Goal: Task Accomplishment & Management: Manage account settings

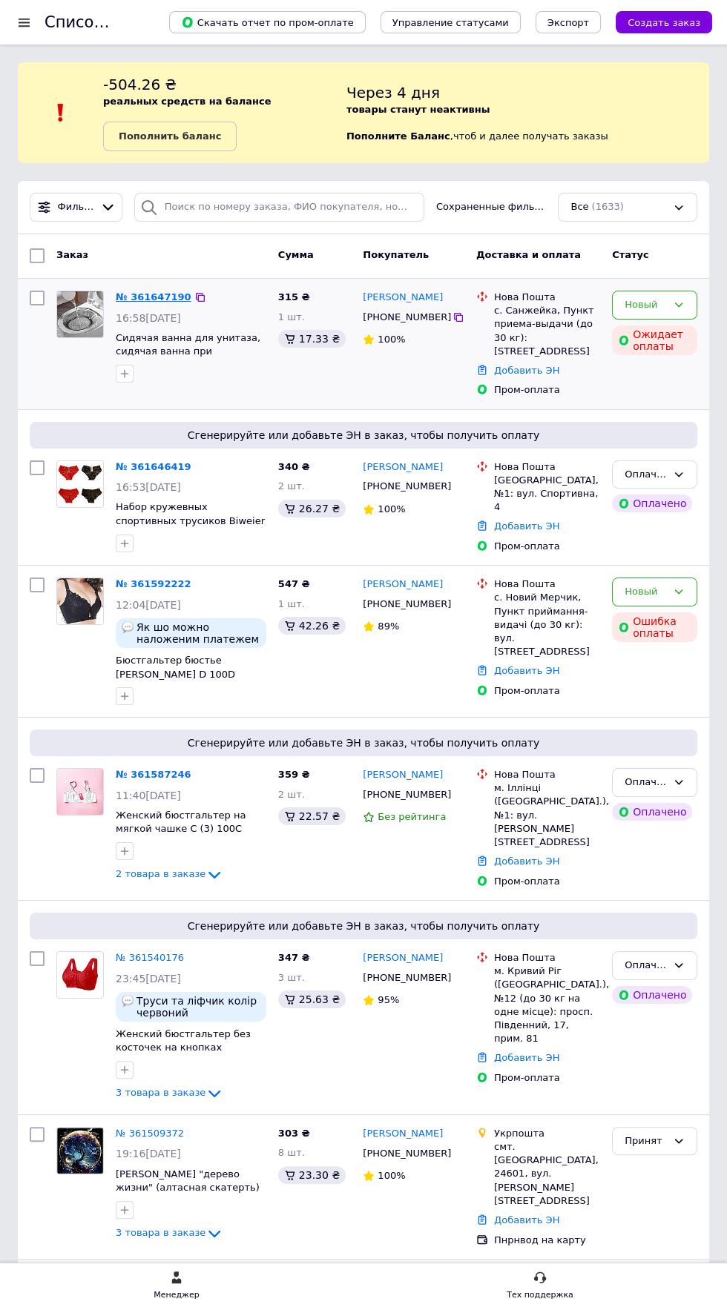
click at [137, 294] on link "№ 361647190" at bounding box center [154, 296] width 76 height 11
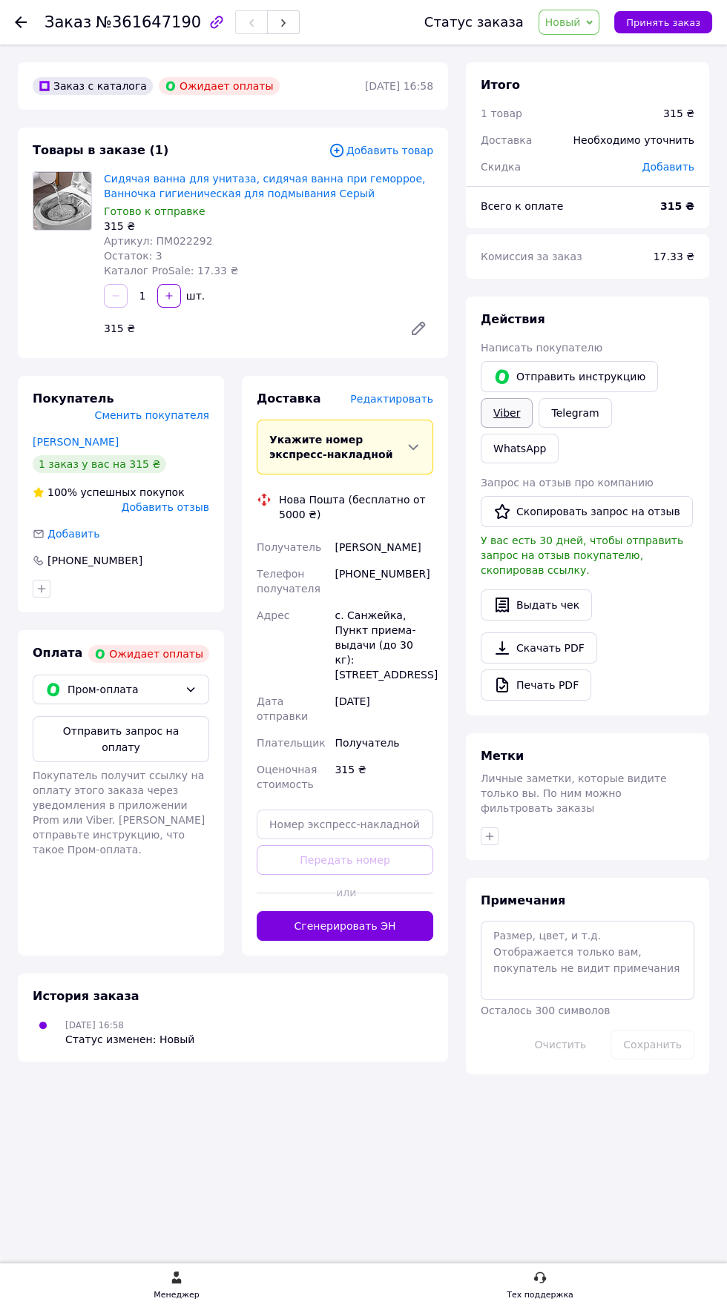
click at [508, 410] on link "Viber" at bounding box center [506, 413] width 52 height 30
click at [126, 716] on button "Отправить запрос на оплату" at bounding box center [121, 739] width 176 height 46
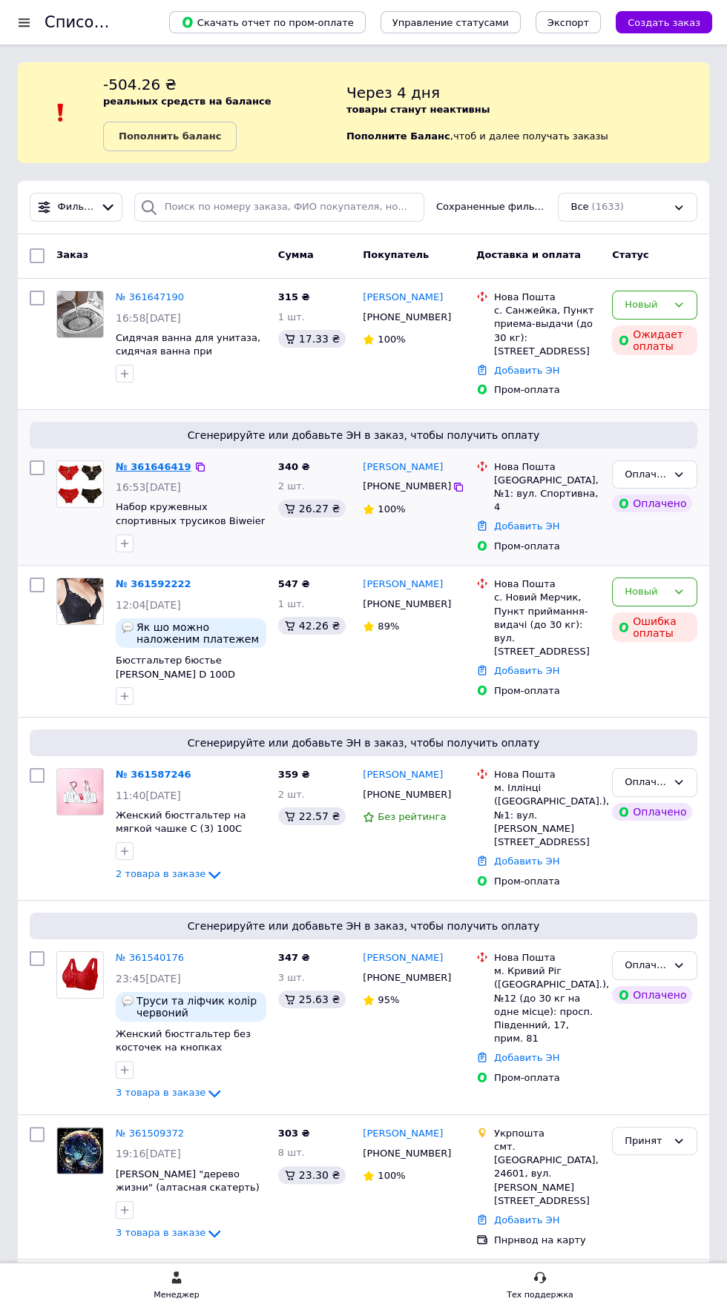
click at [142, 472] on link "№ 361646419" at bounding box center [154, 466] width 76 height 11
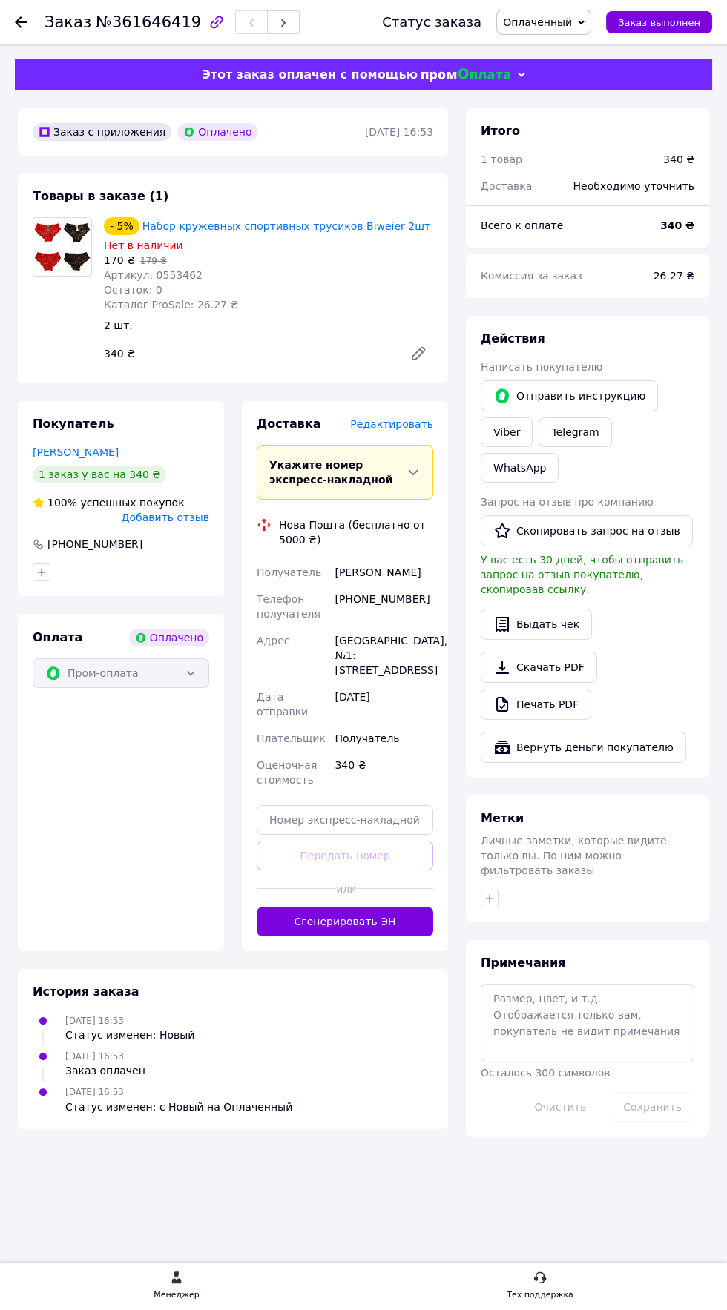
click at [312, 226] on link "Набор кружевных спортивных трусиков Biweier 2шт" at bounding box center [286, 226] width 288 height 12
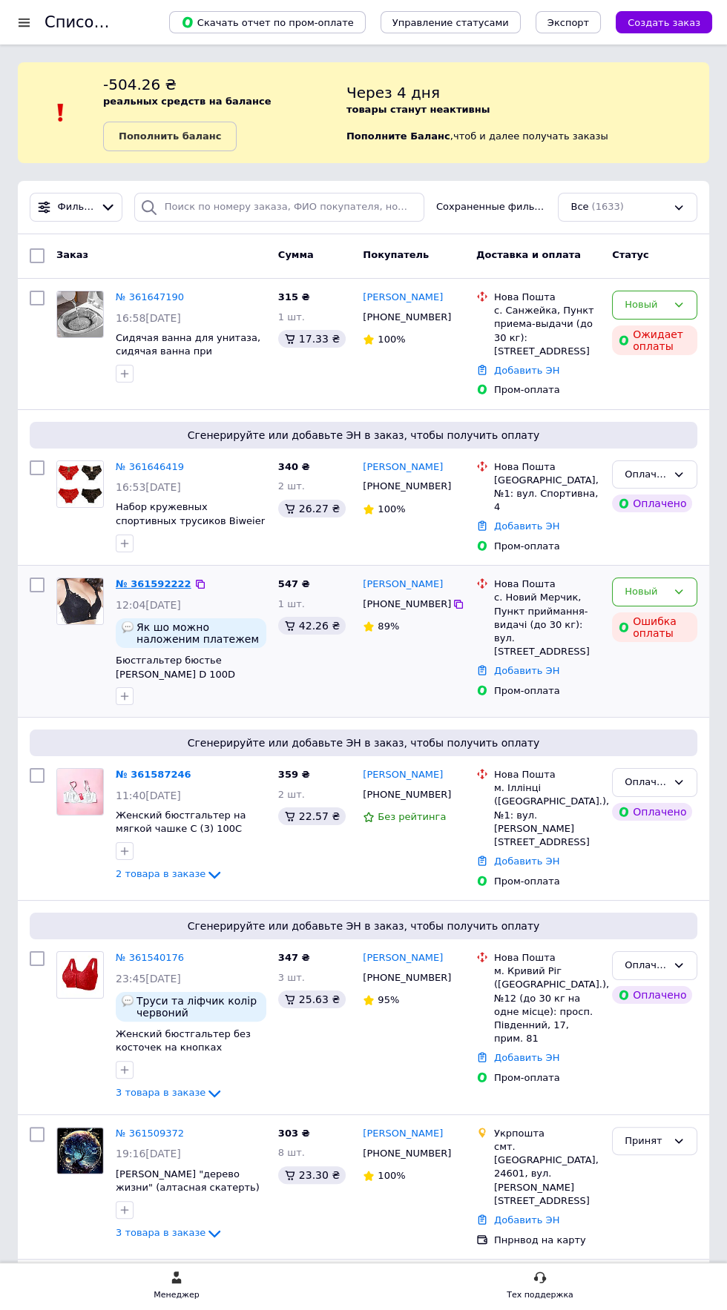
click at [147, 589] on link "№ 361592222" at bounding box center [154, 583] width 76 height 11
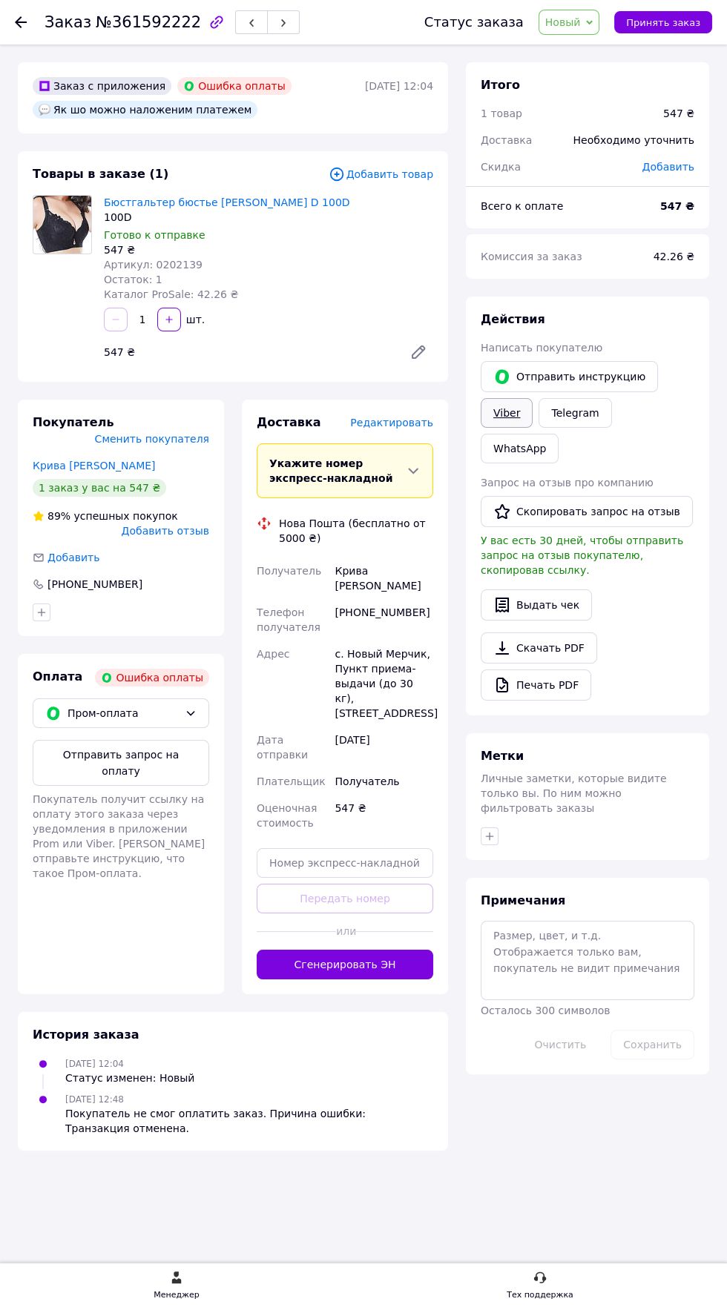
click at [500, 414] on link "Viber" at bounding box center [506, 413] width 52 height 30
click at [506, 411] on link "Viber" at bounding box center [506, 413] width 52 height 30
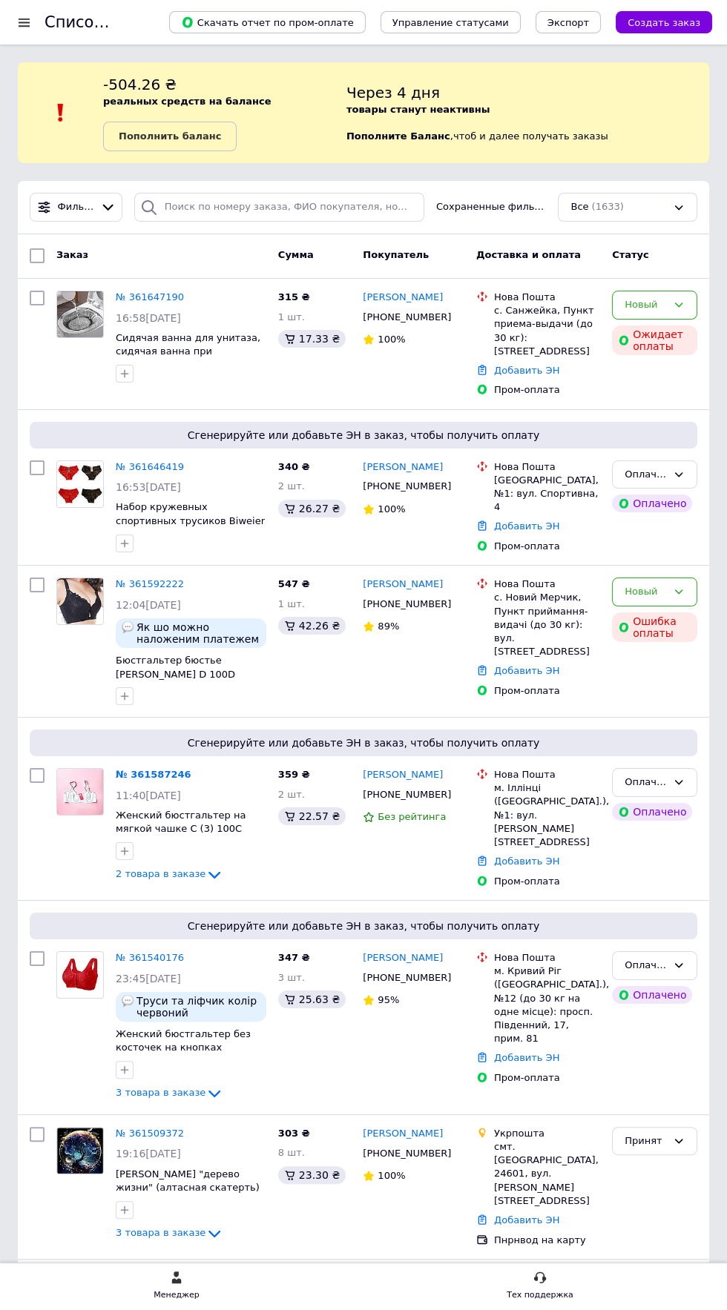
click at [147, 262] on div "Заказ" at bounding box center [161, 255] width 222 height 27
click at [128, 291] on link "№ 361647190" at bounding box center [150, 296] width 68 height 11
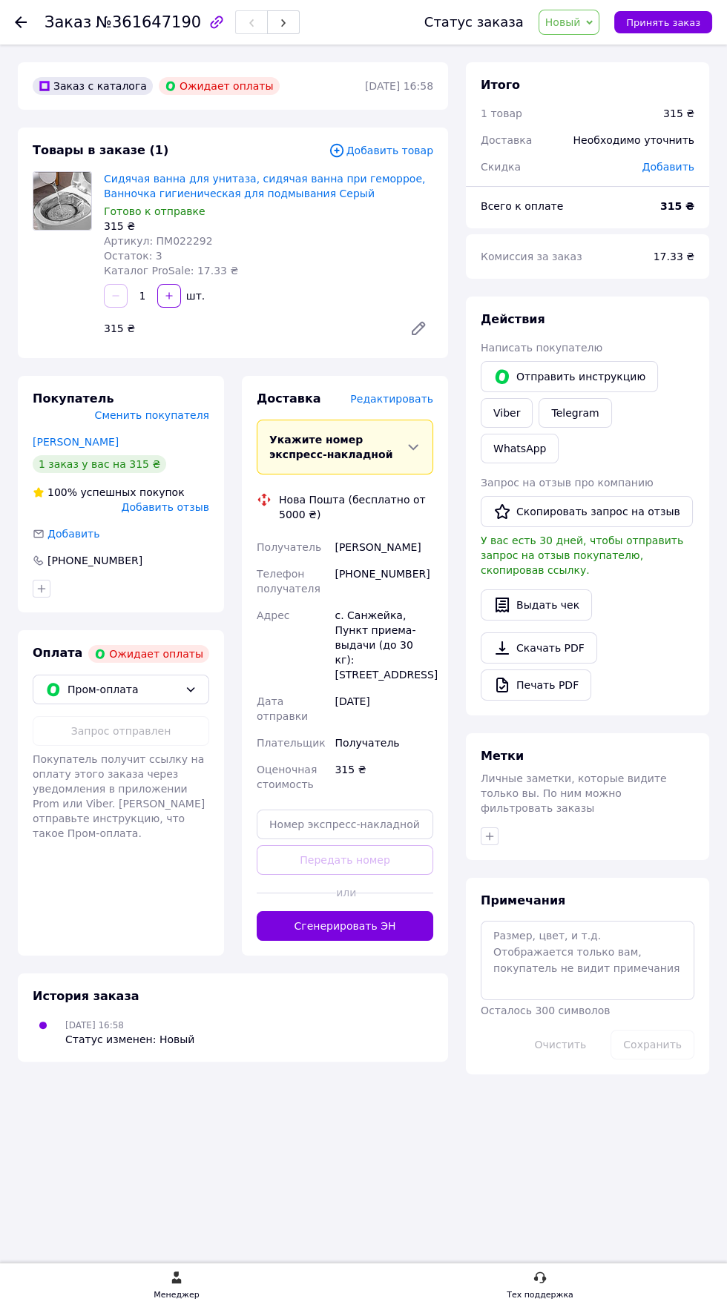
click at [576, 20] on span "Новый" at bounding box center [563, 22] width 36 height 12
click at [578, 90] on li "Отменен" at bounding box center [578, 96] width 79 height 22
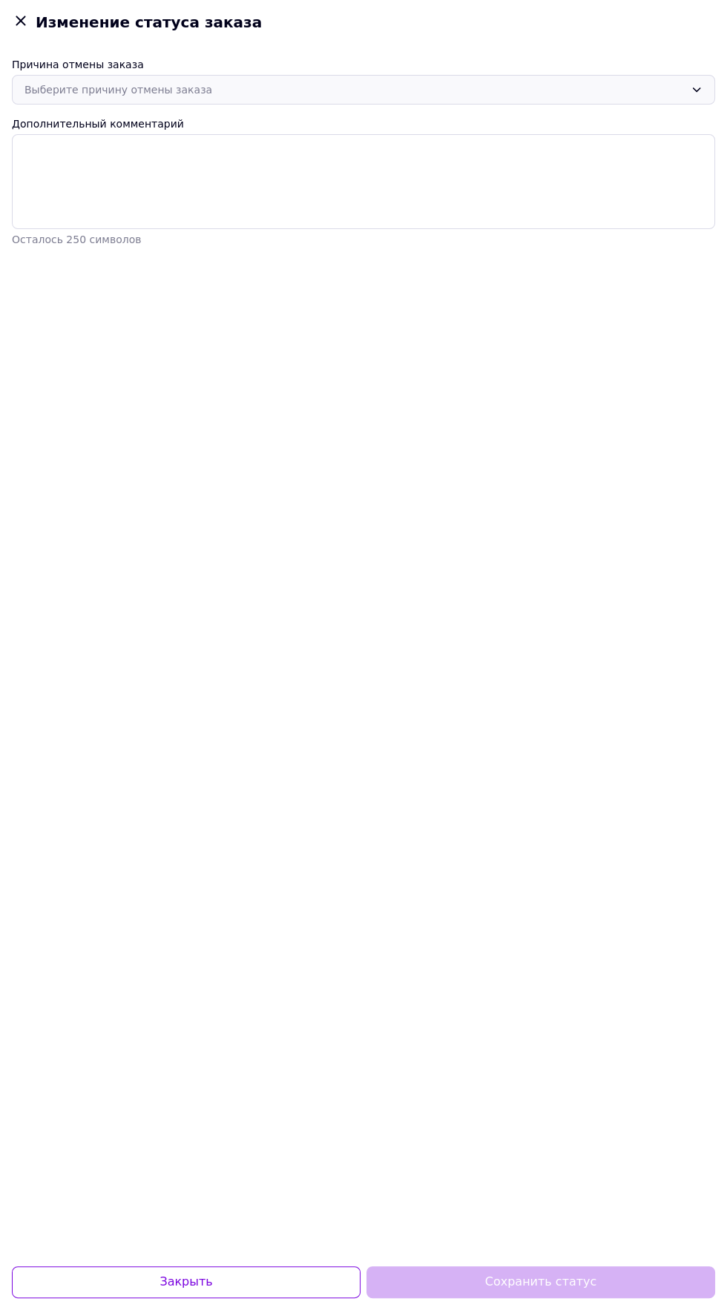
click at [457, 82] on div "Выберите причину отмены заказа" at bounding box center [354, 90] width 660 height 16
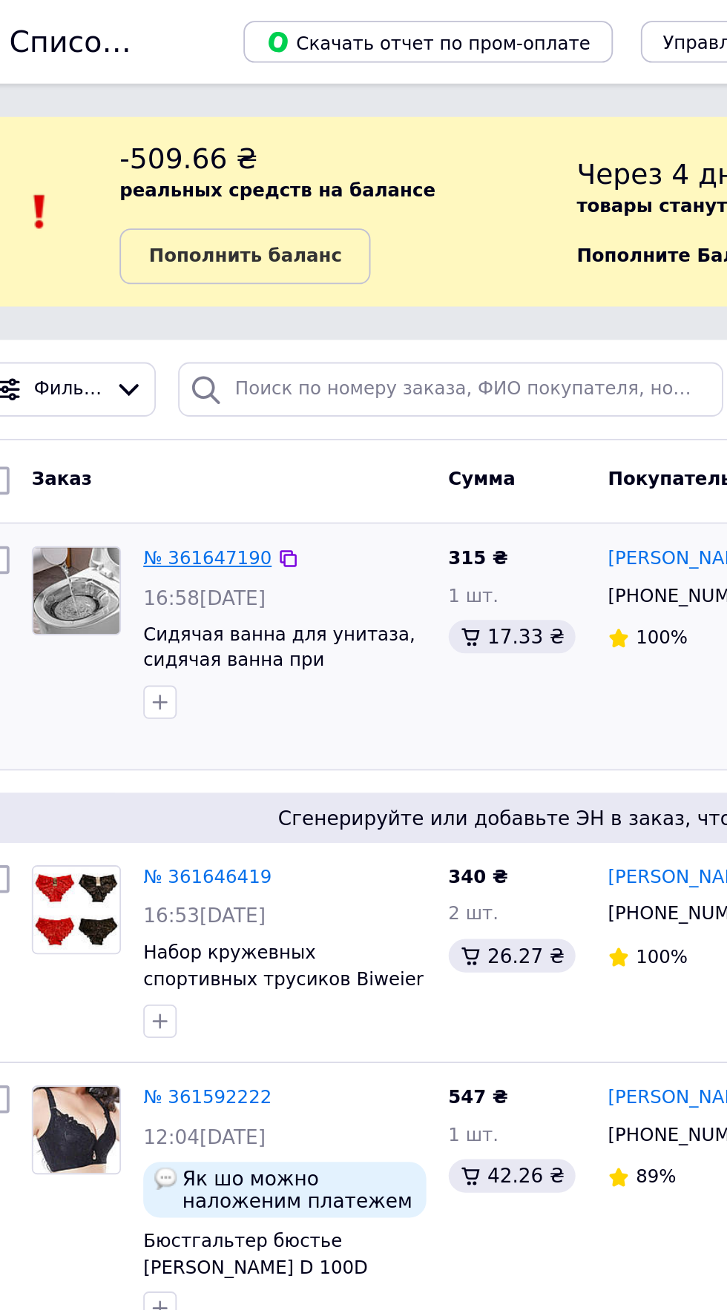
click at [151, 297] on link "№ 361647190" at bounding box center [150, 296] width 68 height 11
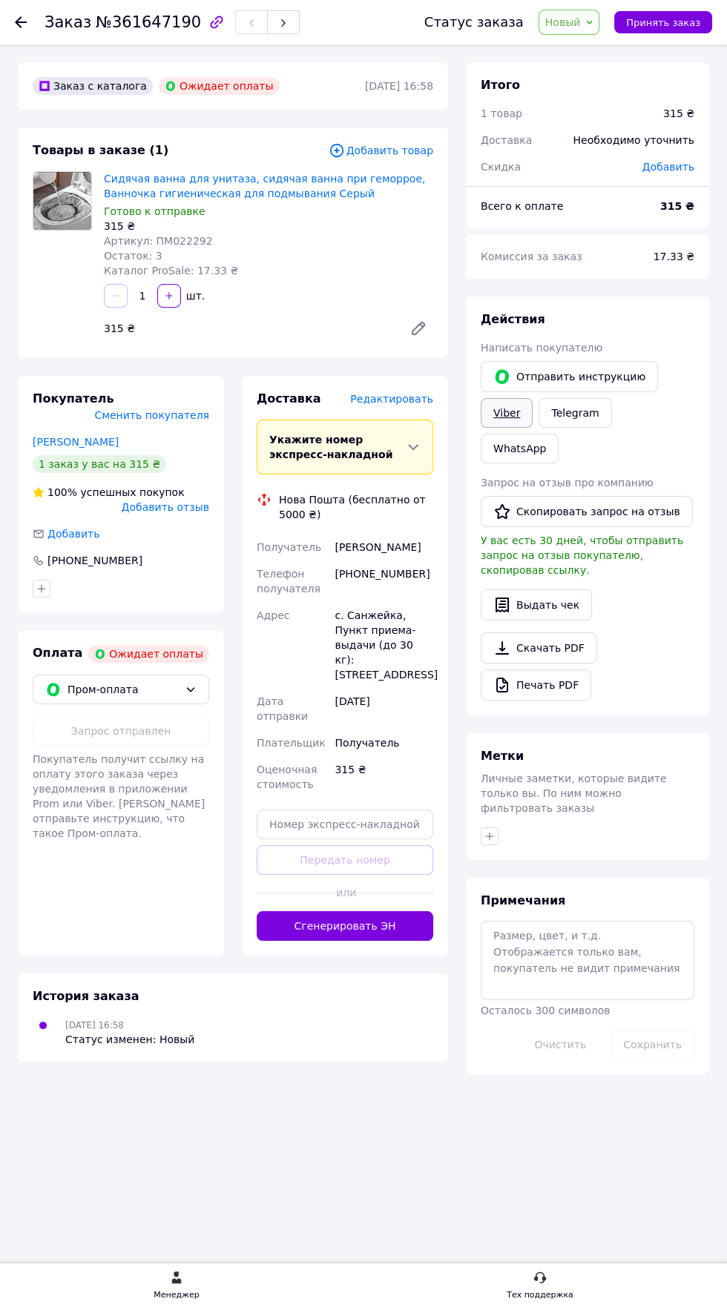
click at [506, 407] on link "Viber" at bounding box center [506, 413] width 52 height 30
